Goal: Task Accomplishment & Management: Use online tool/utility

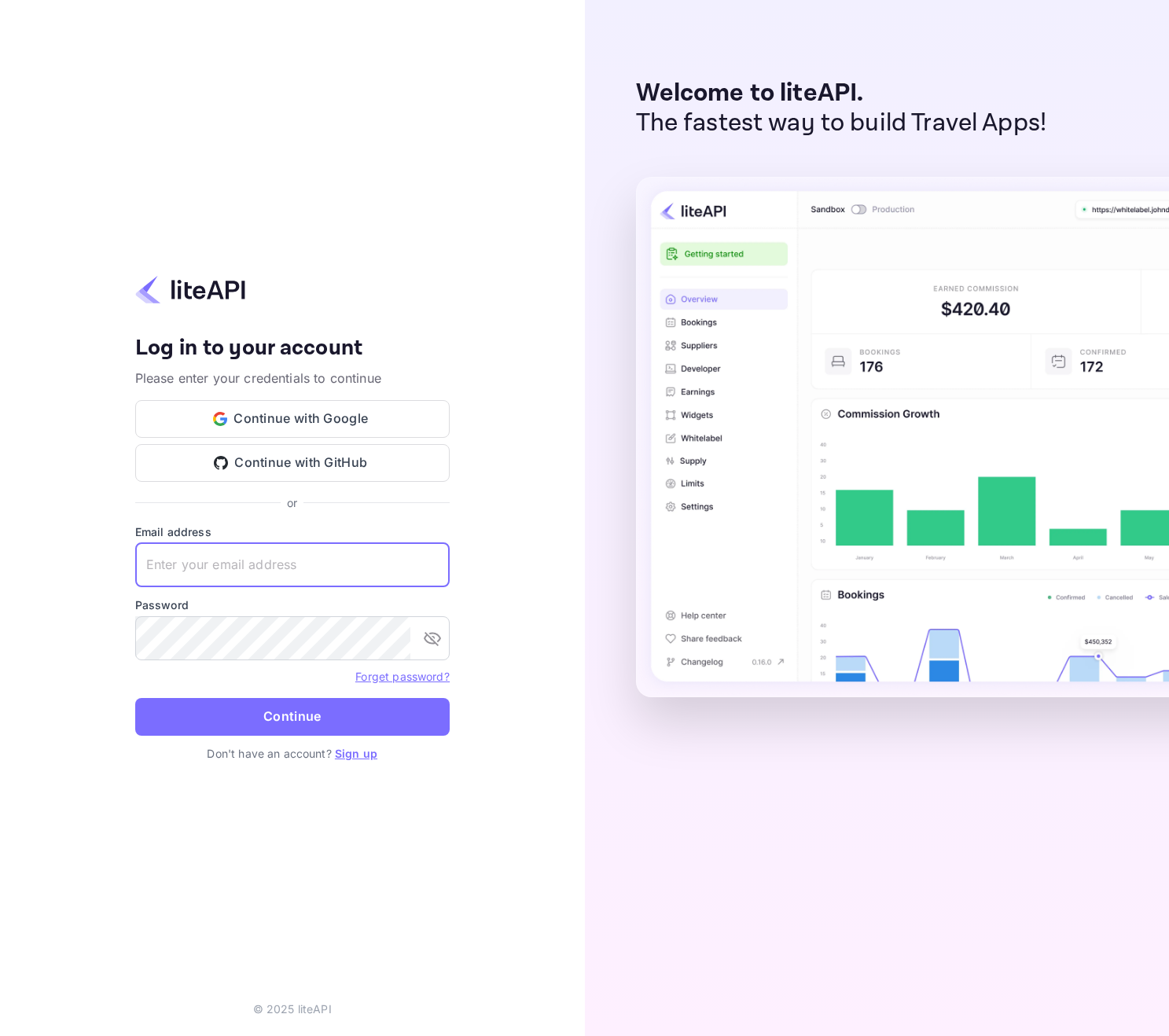
click at [287, 546] on input "text" at bounding box center [292, 565] width 314 height 44
click at [298, 417] on button "Continue with Google" at bounding box center [292, 418] width 314 height 37
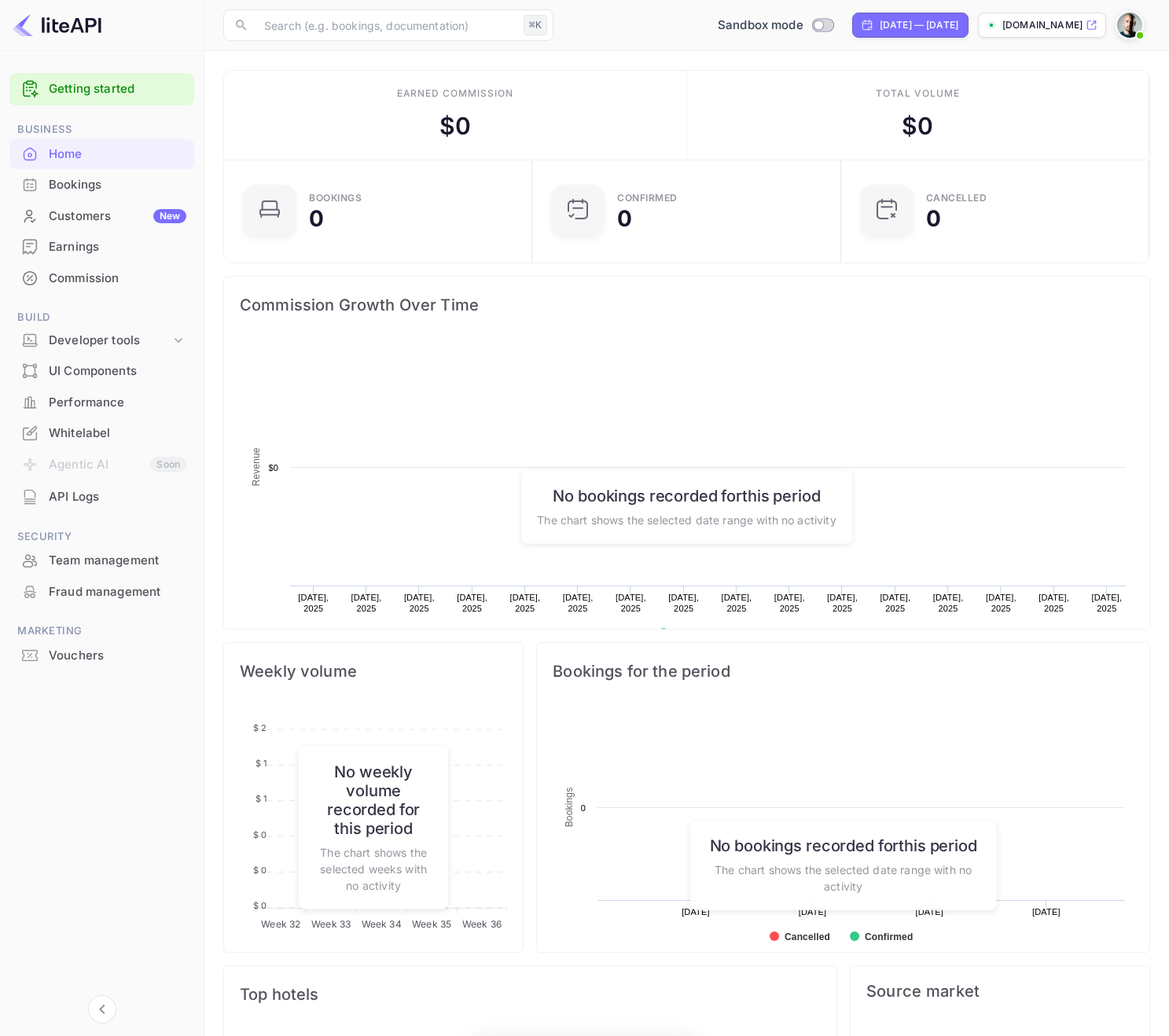
scroll to position [256, 299]
click at [91, 427] on div "Whitelabel" at bounding box center [117, 434] width 138 height 18
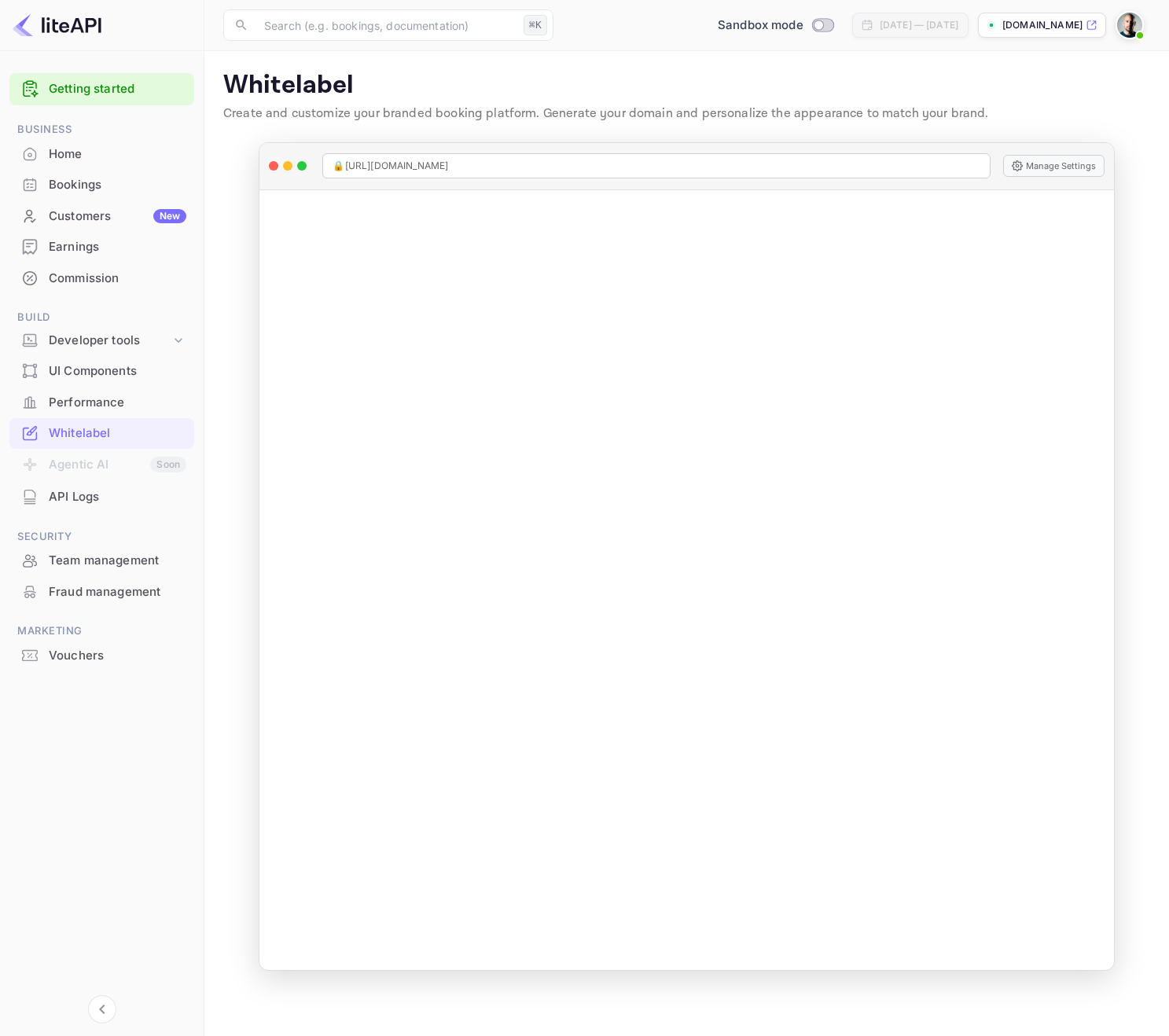
click at [137, 649] on div "Vouchers" at bounding box center [117, 656] width 138 height 18
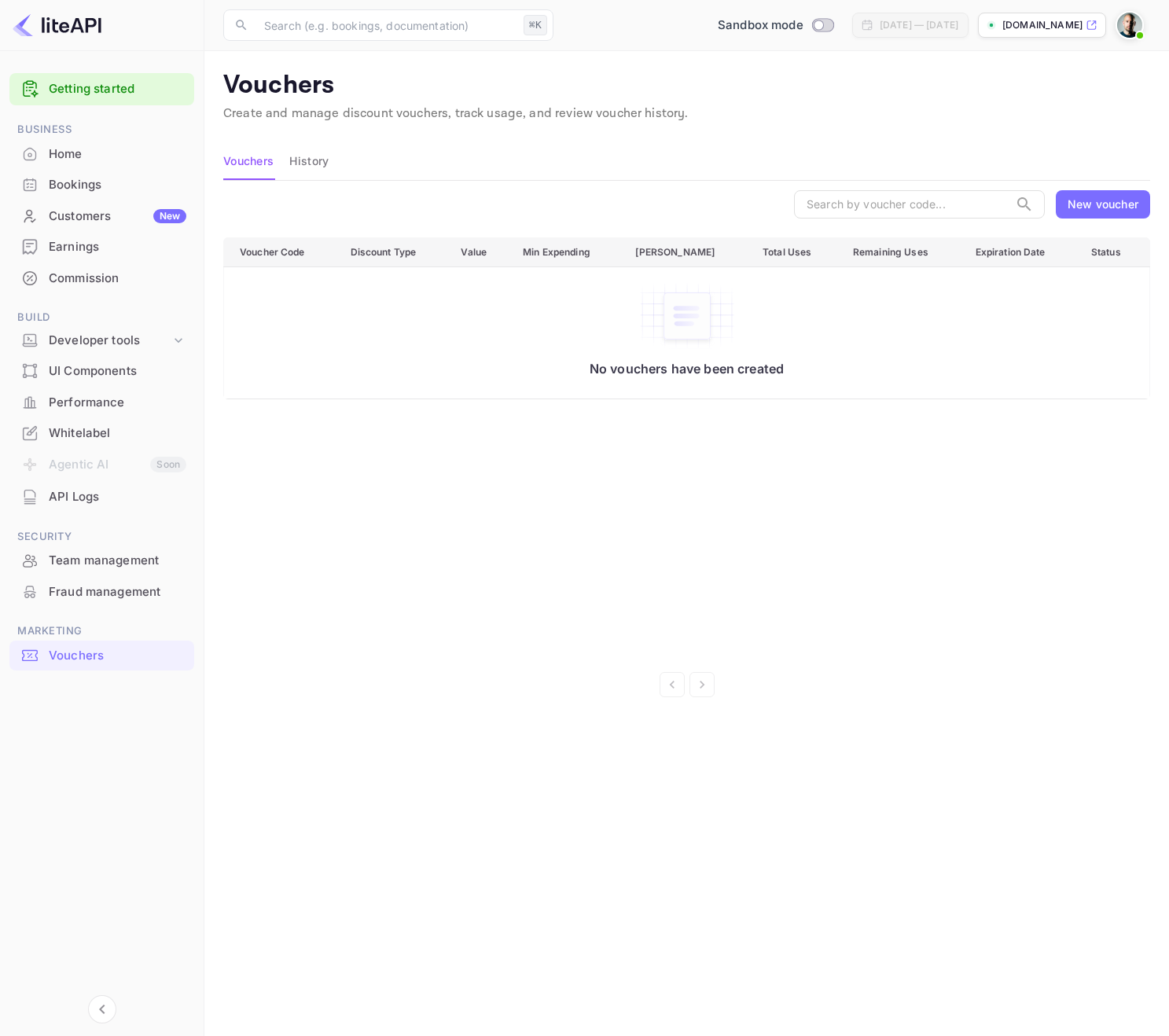
click at [1115, 205] on div "New voucher" at bounding box center [1103, 203] width 71 height 17
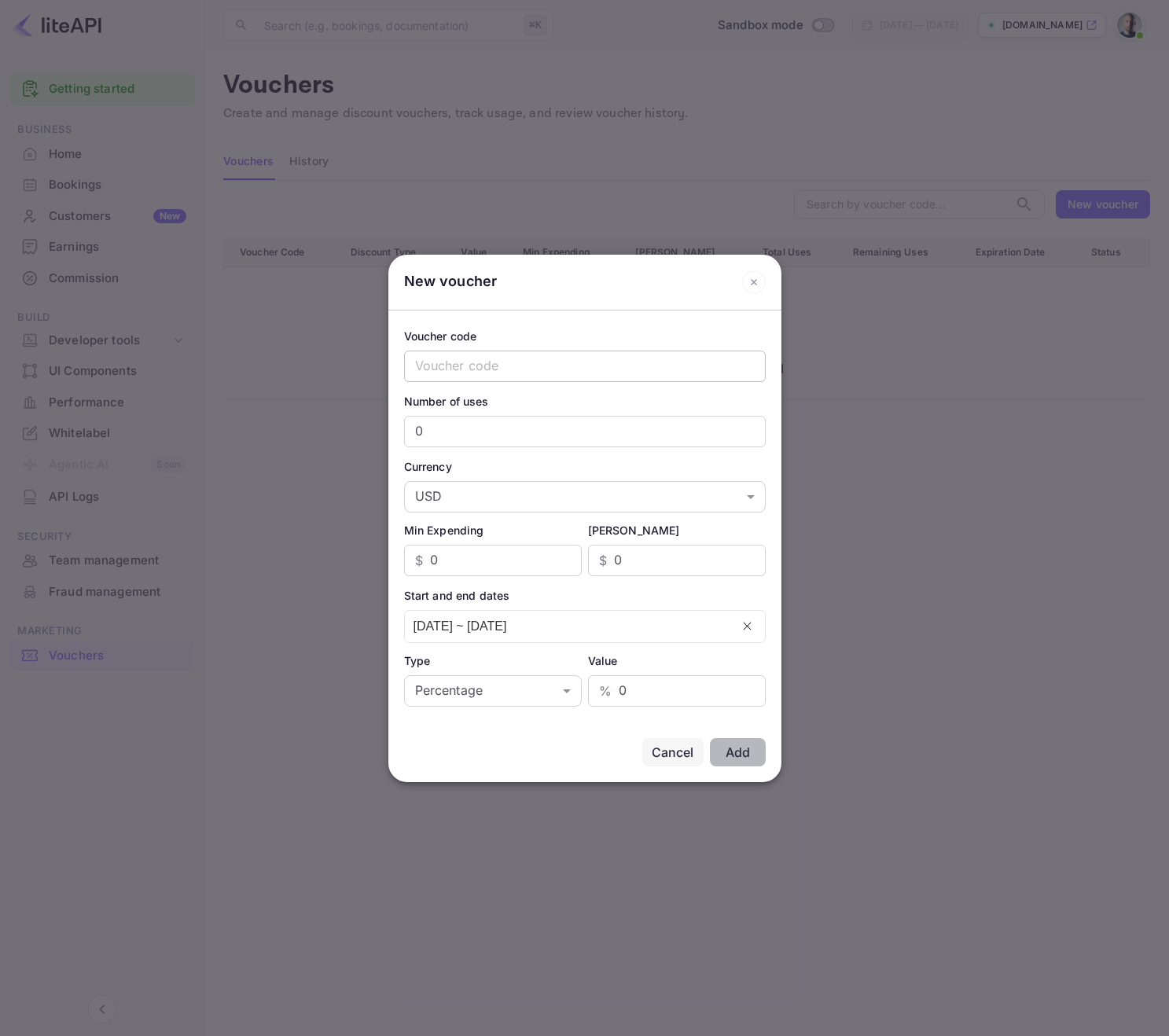
click at [569, 366] on input "text" at bounding box center [584, 366] width 362 height 31
type input "WEDDING"
type input "10"
click at [665, 695] on input "0" at bounding box center [691, 690] width 147 height 31
type input "5"
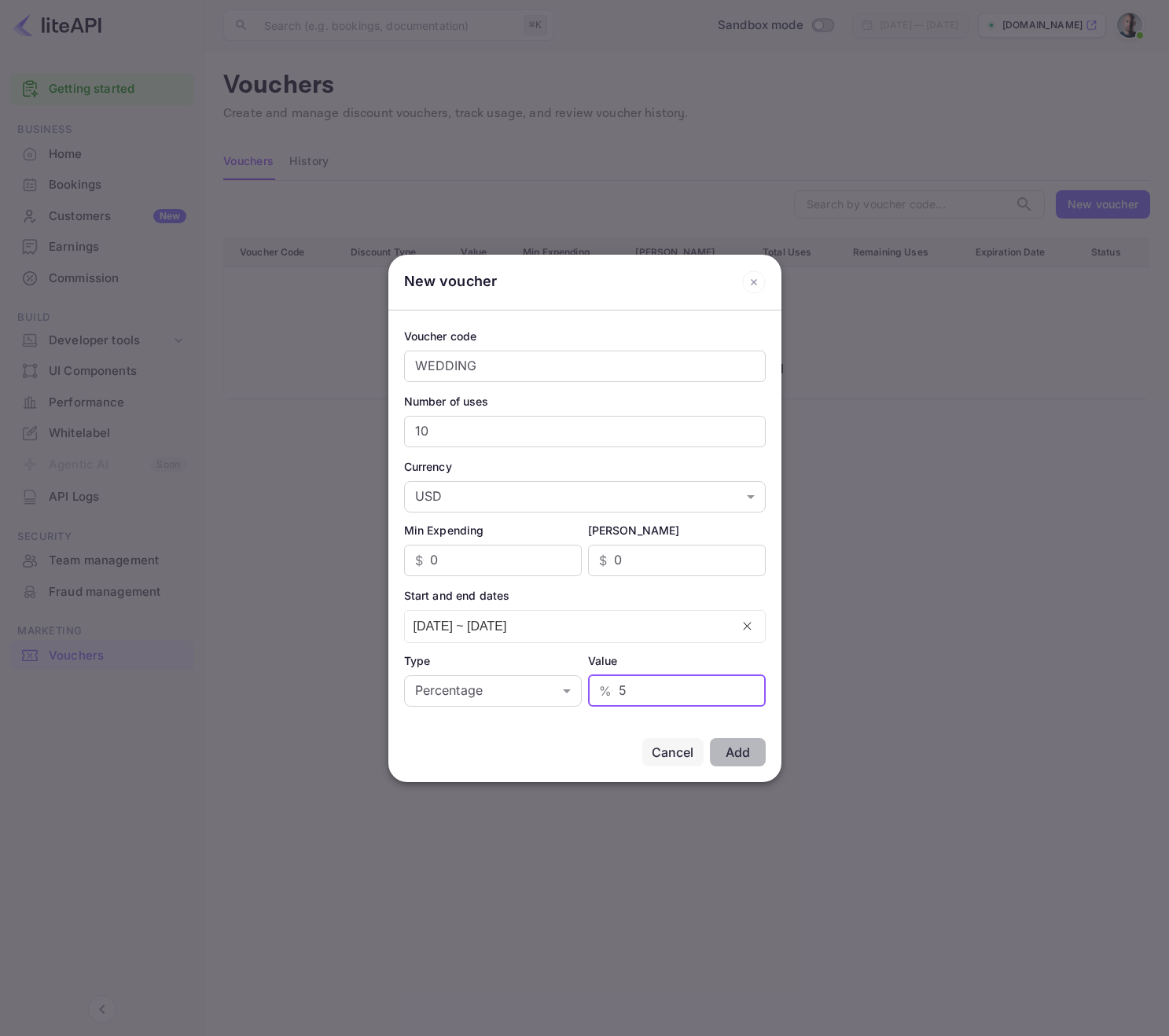
click at [534, 745] on div "Add Cancel" at bounding box center [584, 752] width 393 height 60
click at [608, 635] on input "[DATE] ~ [DATE]" at bounding box center [568, 626] width 325 height 31
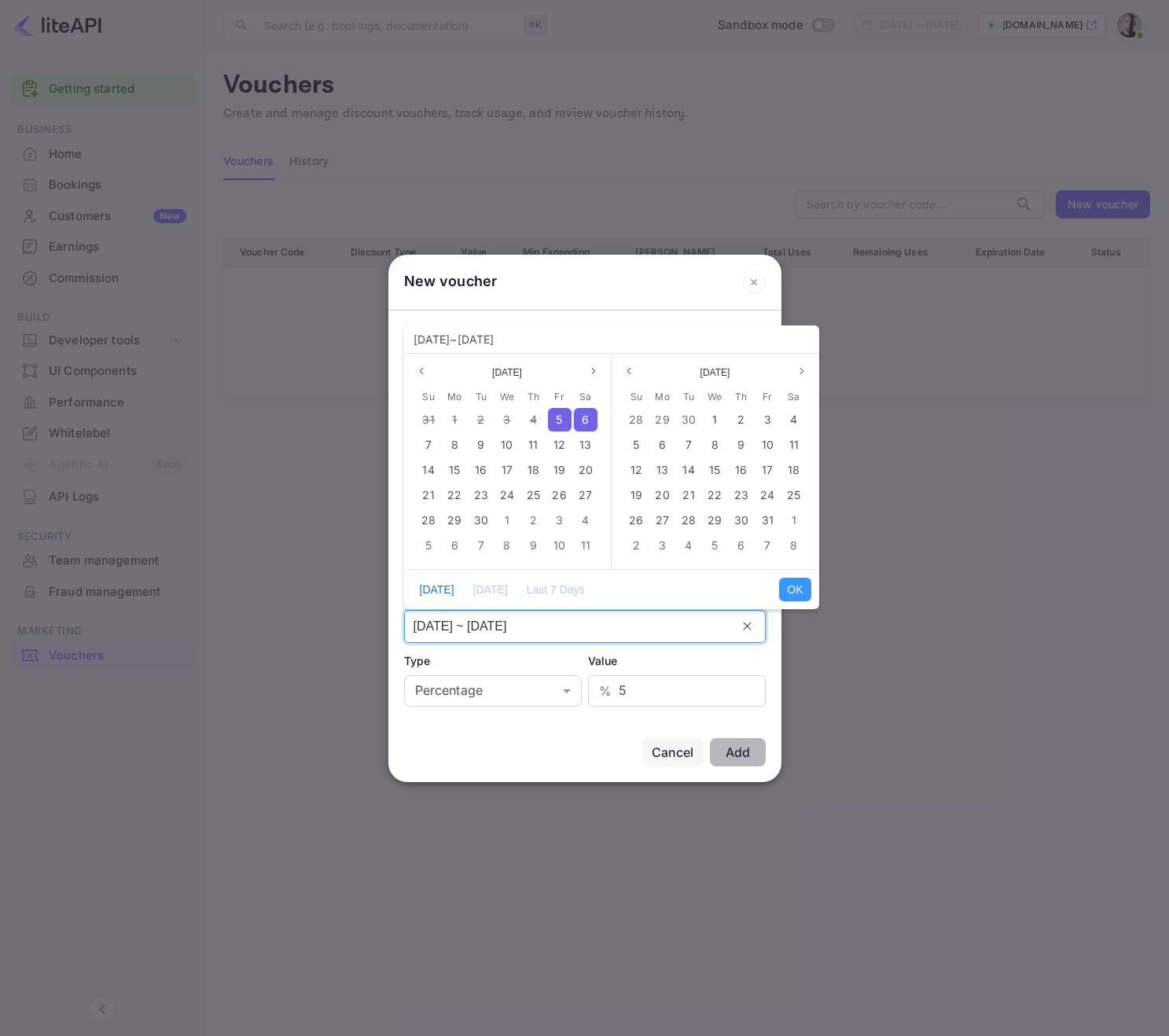
click at [610, 635] on input "[DATE] ~ [DATE]" at bounding box center [568, 626] width 325 height 31
click at [808, 371] on button "Next month" at bounding box center [801, 371] width 19 height 19
click at [806, 368] on icon "page next" at bounding box center [801, 371] width 10 height 10
click at [801, 370] on icon "page next" at bounding box center [801, 371] width 10 height 10
click at [792, 523] on span "31" at bounding box center [793, 520] width 12 height 13
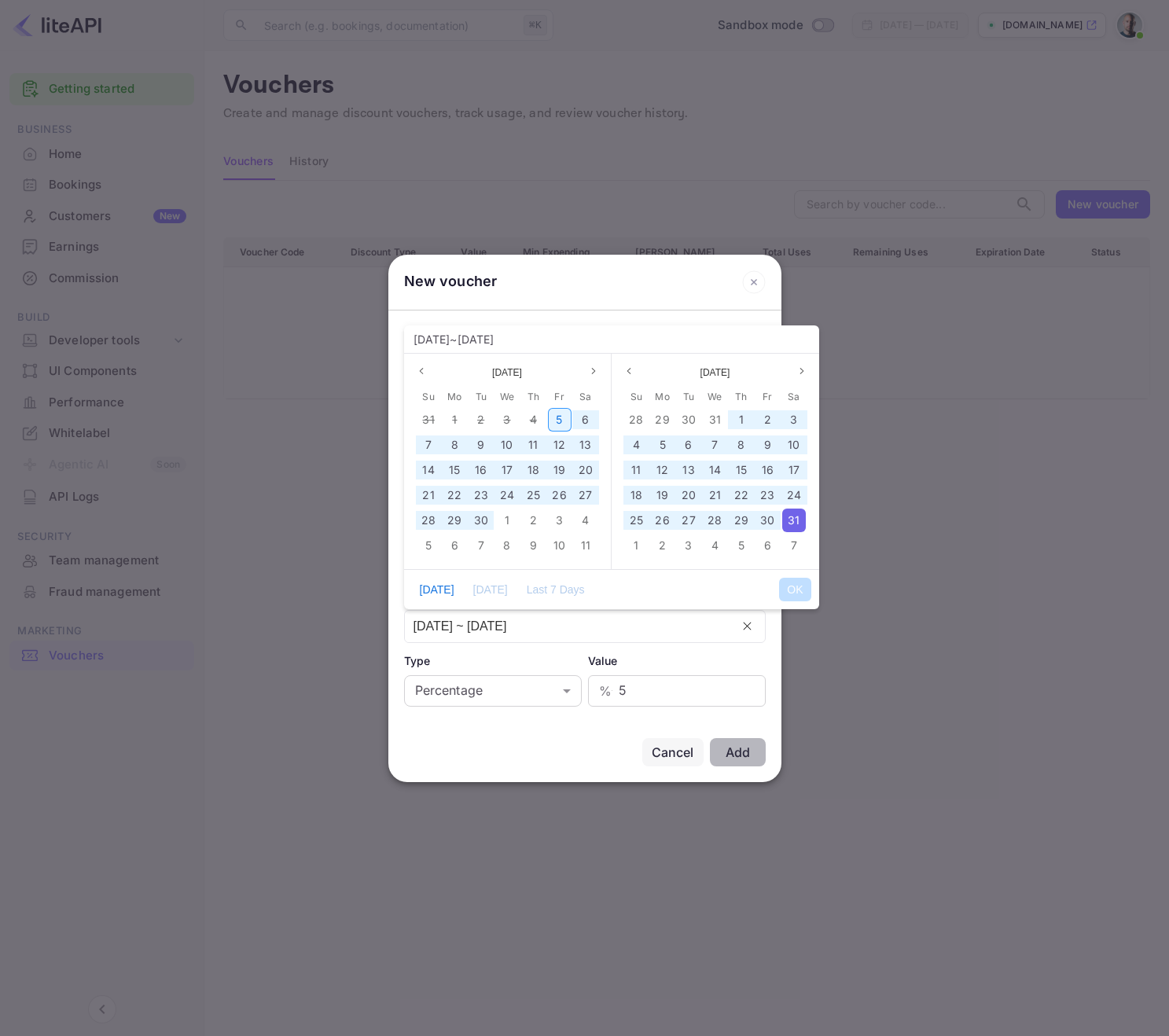
click at [556, 422] on span "5" at bounding box center [559, 419] width 6 height 13
click at [793, 597] on button "OK" at bounding box center [794, 589] width 31 height 24
type input "[DATE] ~ [DATE]"
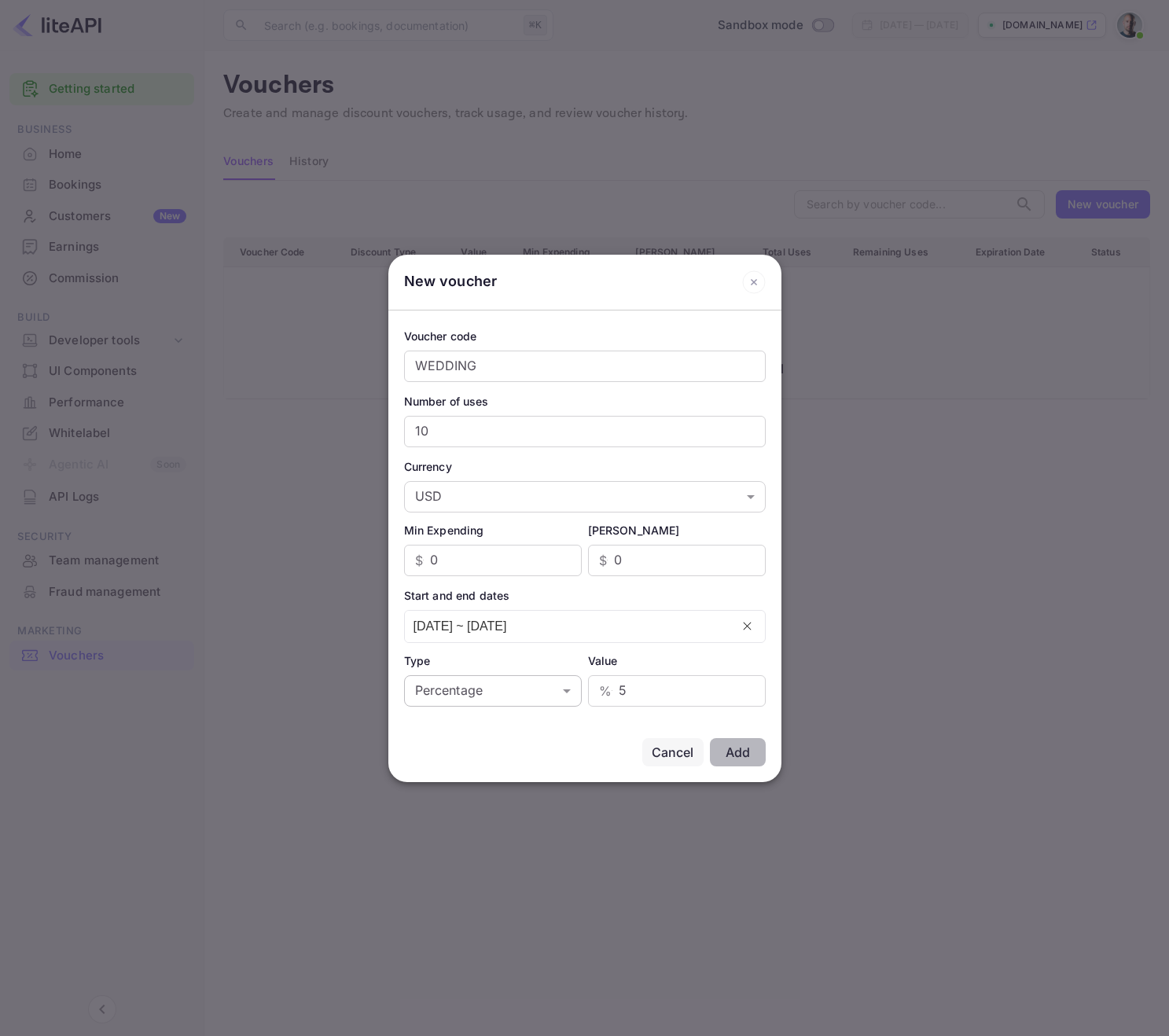
click at [504, 682] on body "Getting started Business Home Bookings Customers New Earnings Commission Build …" at bounding box center [584, 518] width 1169 height 1036
click at [505, 724] on li "Percentage" at bounding box center [493, 727] width 178 height 28
click at [497, 500] on body "Getting started Business Home Bookings Customers New Earnings Commission Build …" at bounding box center [584, 518] width 1169 height 1036
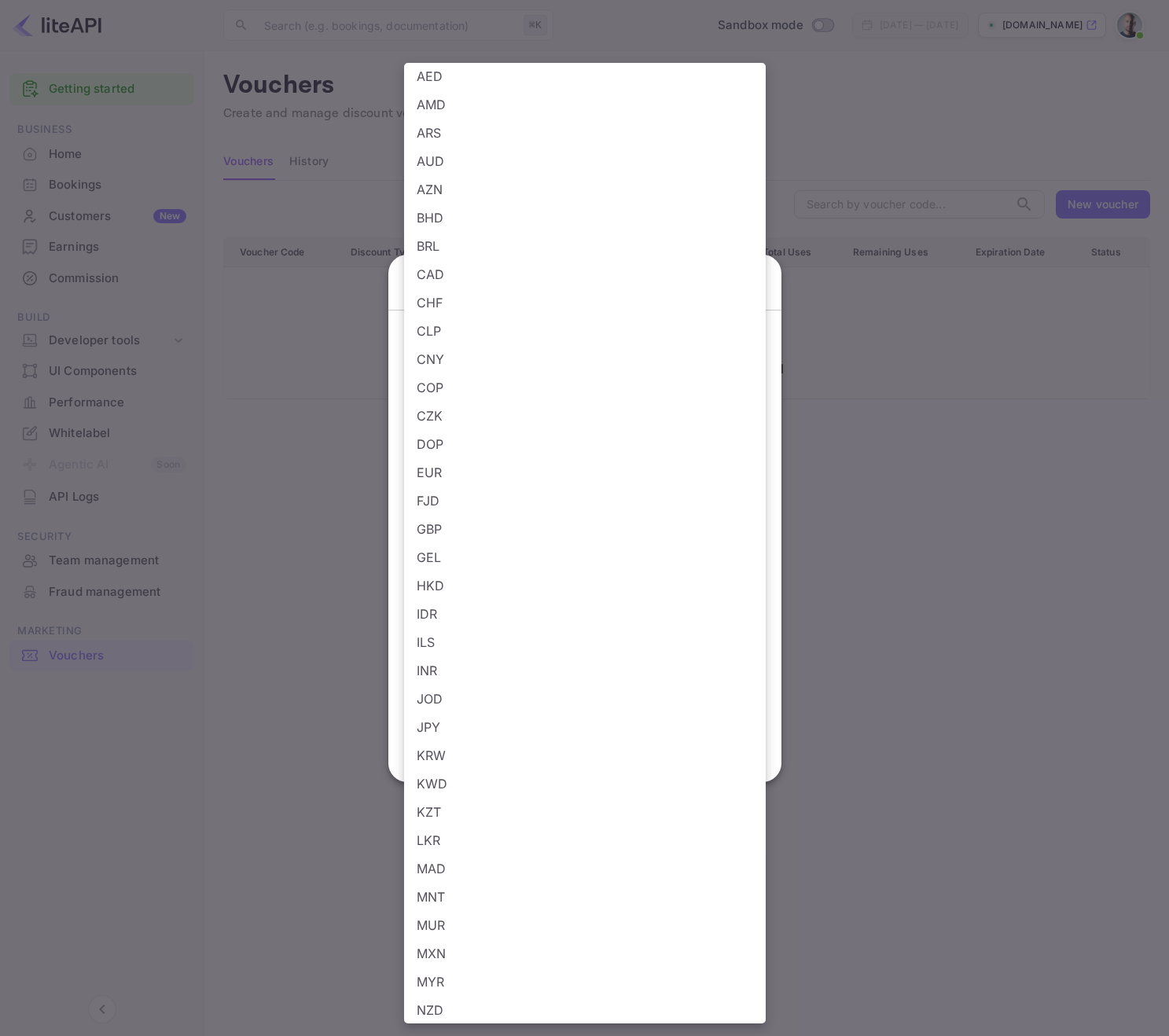
scroll to position [9, 0]
click at [538, 460] on li "EUR" at bounding box center [584, 471] width 362 height 28
type input "EUR"
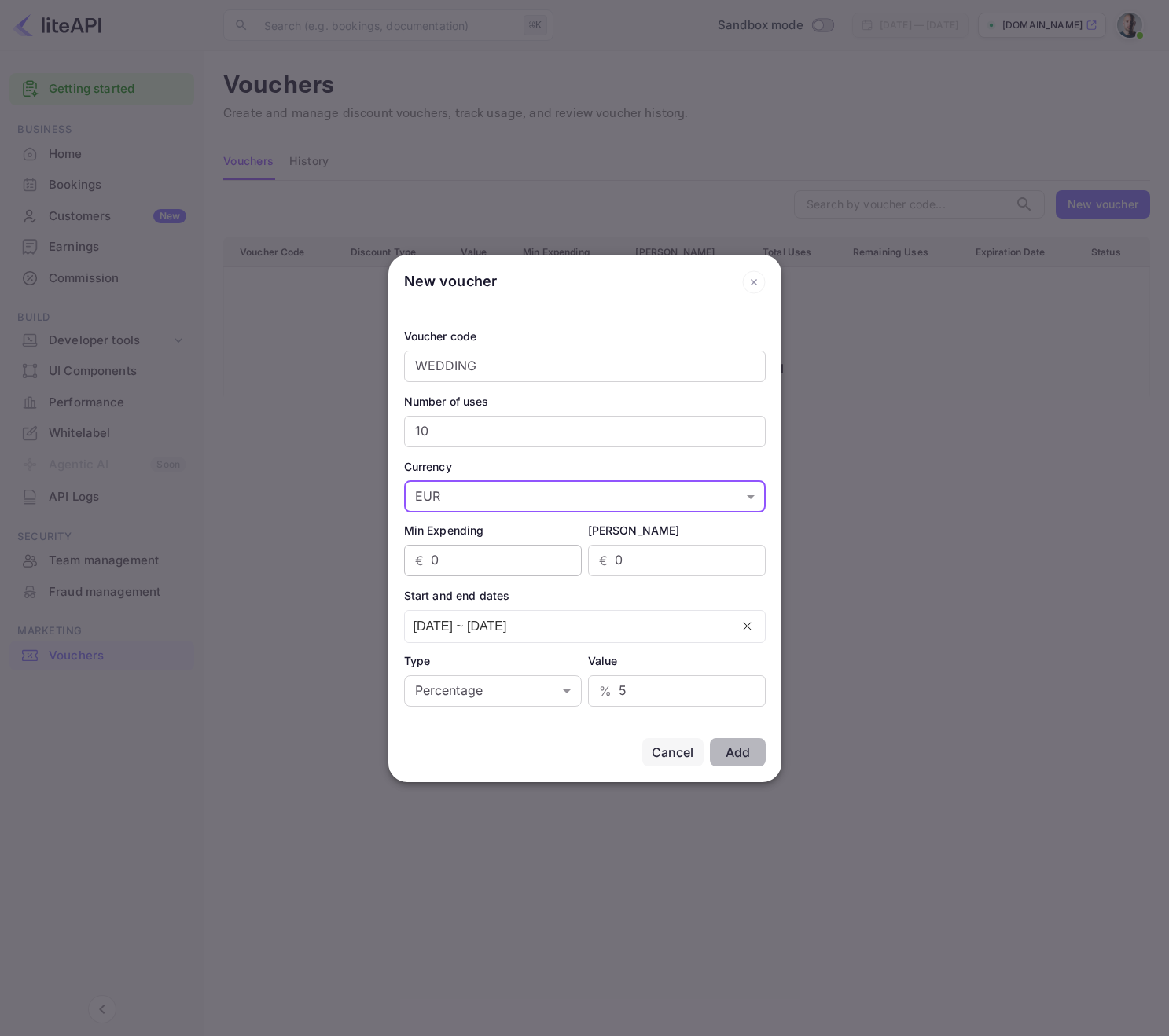
click at [474, 565] on input "0" at bounding box center [506, 560] width 151 height 31
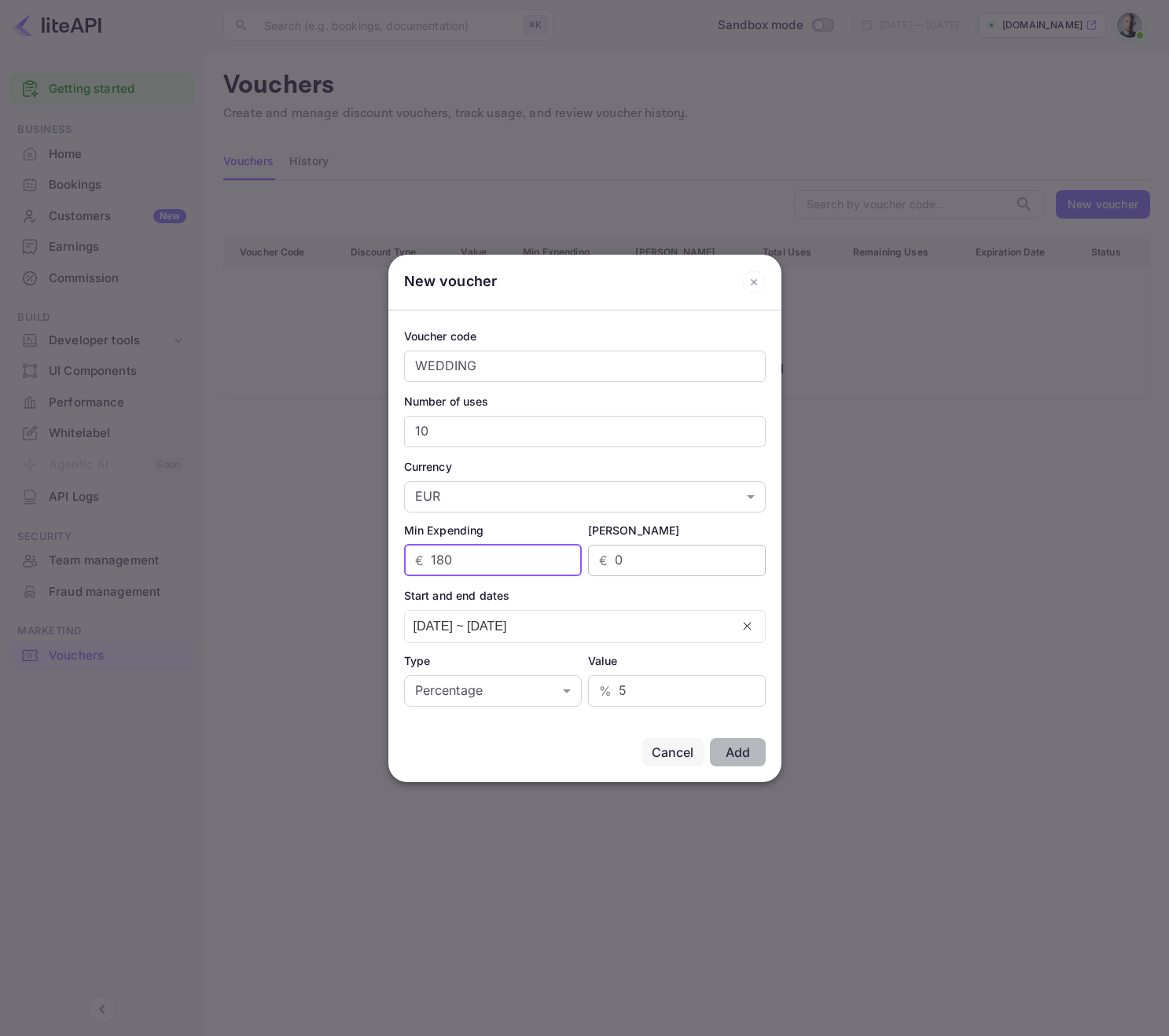
type input "180"
click at [634, 564] on input "0" at bounding box center [690, 560] width 151 height 31
click at [638, 562] on input "0" at bounding box center [690, 560] width 151 height 31
click at [639, 562] on input "0" at bounding box center [690, 560] width 151 height 31
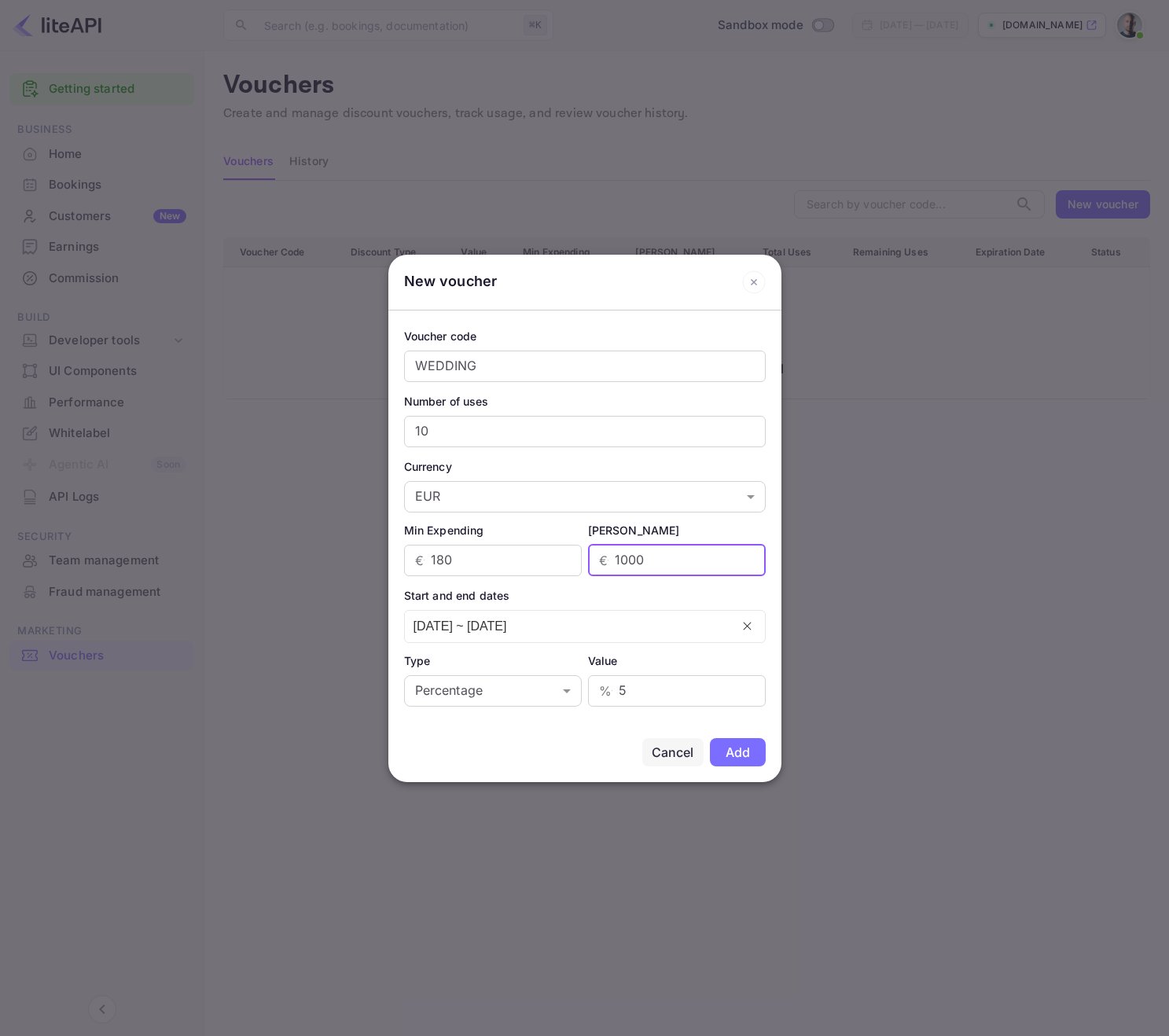
type input "1000"
click at [563, 731] on div "Add Cancel" at bounding box center [584, 752] width 393 height 60
click at [727, 745] on div "Add" at bounding box center [737, 753] width 24 height 16
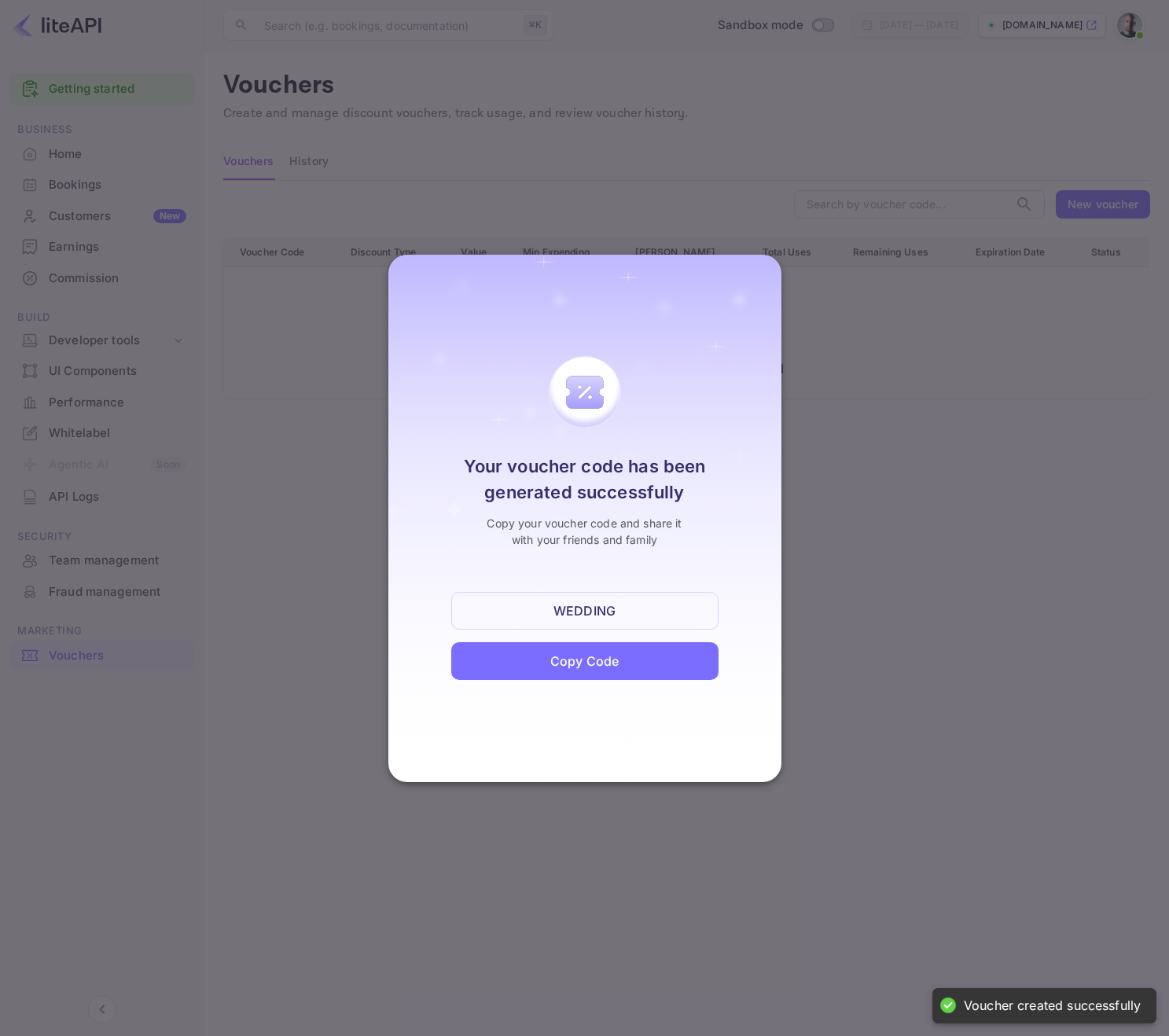
click at [601, 659] on div "Copy Code" at bounding box center [584, 660] width 68 height 19
